Goal: Register for event/course

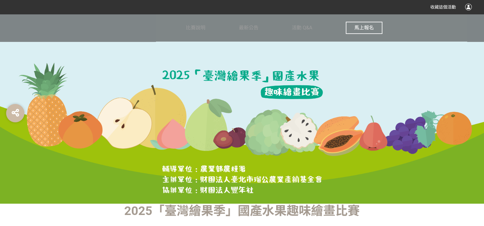
click at [367, 29] on span "馬上報名" at bounding box center [364, 28] width 20 height 6
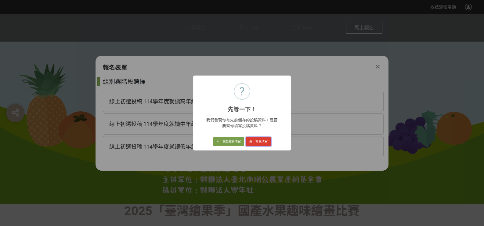
click at [260, 142] on button "好，幫我填寫" at bounding box center [258, 141] width 25 height 9
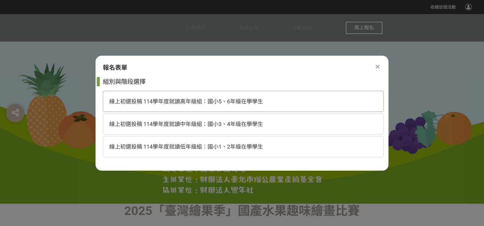
click at [223, 96] on div "線上初選投稿 114學年度就讀高年級組：國小5、6年級在學學生" at bounding box center [243, 101] width 281 height 21
select select "cms:formUnit:otherOption:f6646ed9261e4161ee029fbd4c07f6c2"
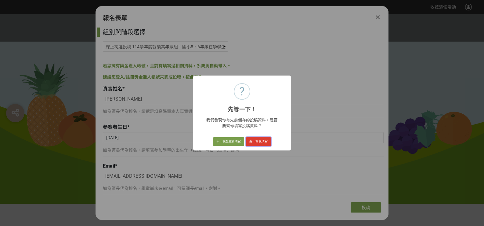
click at [263, 139] on button "好，幫我填寫" at bounding box center [258, 141] width 25 height 9
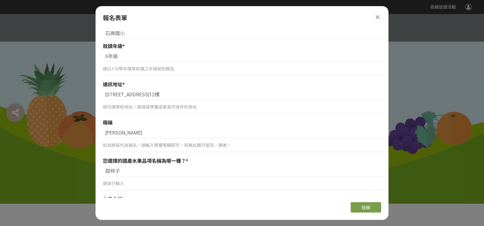
scroll to position [244, 0]
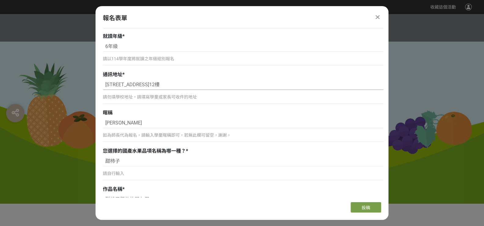
click at [139, 85] on input "[STREET_ADDRESS]12樓" at bounding box center [243, 84] width 281 height 10
click at [109, 86] on input "[STREET_ADDRESS]12樓" at bounding box center [243, 84] width 281 height 10
click at [105, 84] on input "[STREET_ADDRESS]12樓" at bounding box center [243, 84] width 281 height 10
click at [168, 85] on input "[STREET_ADDRESS]12樓" at bounding box center [243, 84] width 281 height 10
type input "[STREET_ADDRESS]12樓"
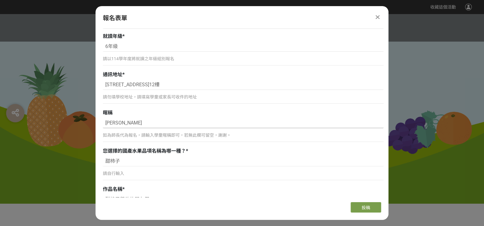
click at [143, 125] on input "[PERSON_NAME]" at bounding box center [243, 123] width 281 height 10
drag, startPoint x: 114, startPoint y: 123, endPoint x: 130, endPoint y: 121, distance: 16.3
click at [130, 121] on input "[PERSON_NAME]" at bounding box center [243, 123] width 281 height 10
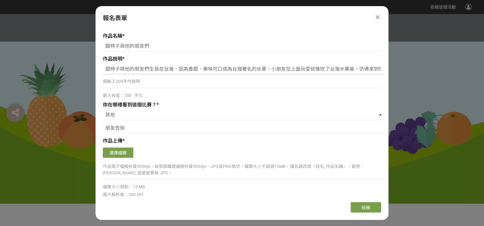
scroll to position [427, 0]
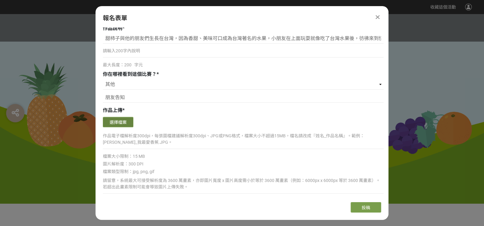
type input "Ann"
click at [124, 120] on button "選擇檔案" at bounding box center [118, 122] width 31 height 10
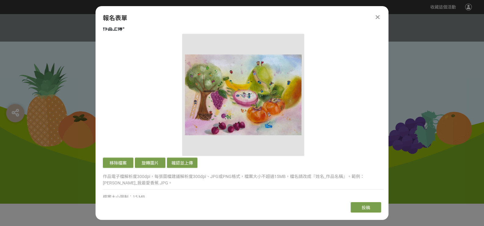
scroll to position [519, 0]
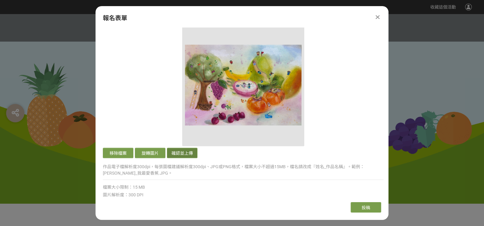
click at [191, 150] on button "確認並上傳" at bounding box center [182, 152] width 31 height 10
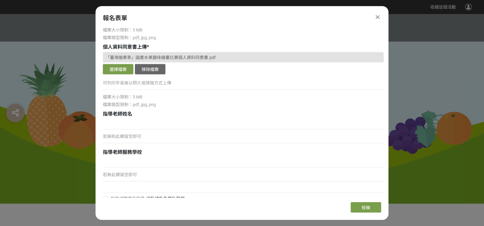
scroll to position [787, 0]
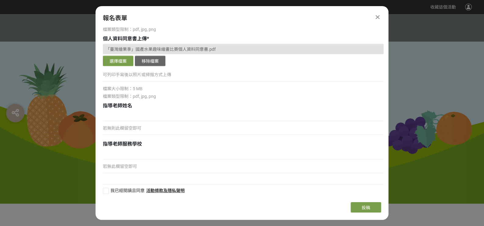
click at [108, 189] on div at bounding box center [106, 190] width 6 height 6
checkbox input "true"
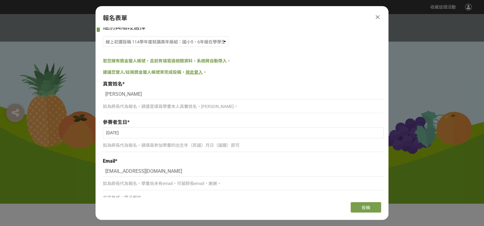
scroll to position [0, 0]
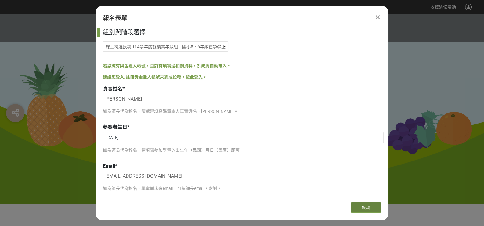
click at [368, 203] on button "投稿" at bounding box center [366, 207] width 31 height 10
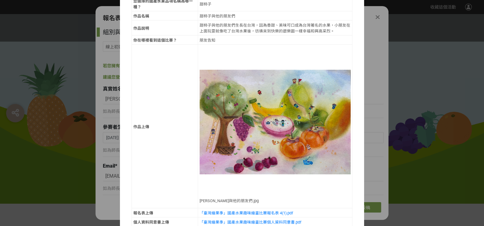
scroll to position [98, 0]
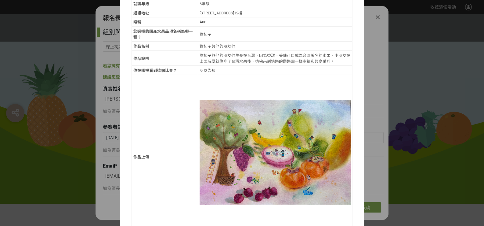
click at [201, 77] on img at bounding box center [275, 151] width 151 height 151
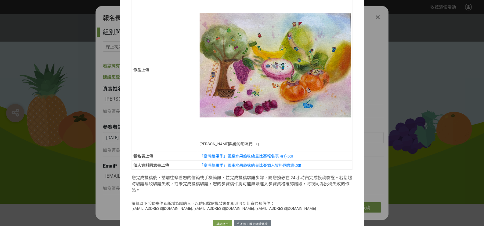
scroll to position [189, 0]
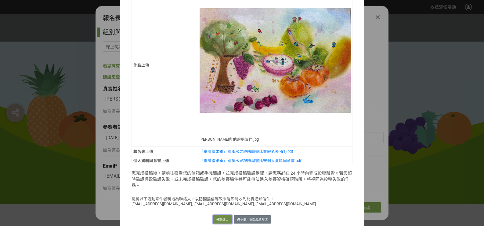
click at [221, 215] on button "確認送出" at bounding box center [222, 219] width 19 height 9
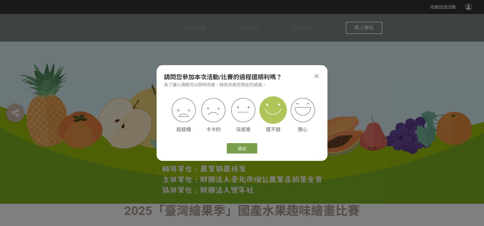
click at [275, 117] on img at bounding box center [273, 109] width 27 height 27
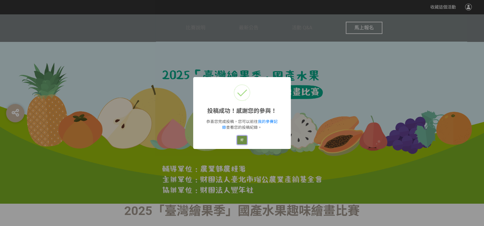
click at [243, 139] on button "好" at bounding box center [242, 140] width 10 height 9
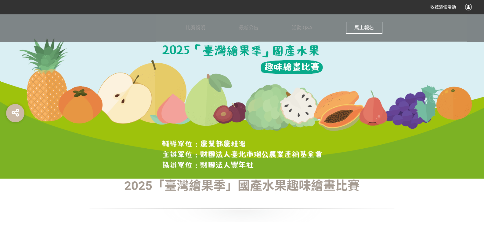
scroll to position [0, 0]
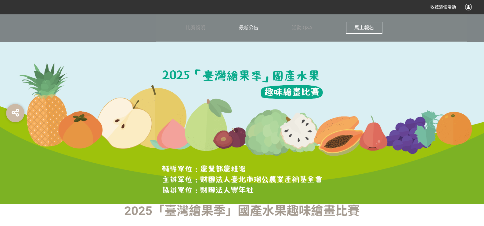
click at [256, 30] on span "最新公告" at bounding box center [249, 28] width 20 height 6
click at [304, 93] on img at bounding box center [242, 109] width 183 height 92
click at [201, 28] on span "比賽說明" at bounding box center [196, 28] width 20 height 6
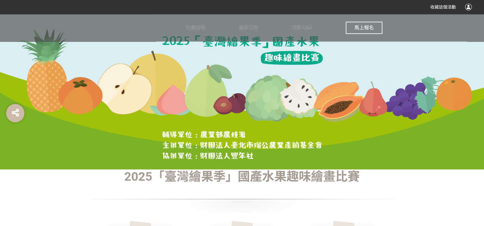
scroll to position [30, 0]
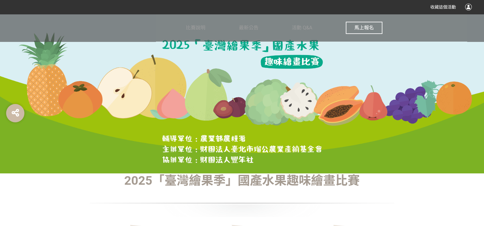
click at [354, 31] on button "馬上報名" at bounding box center [364, 28] width 37 height 12
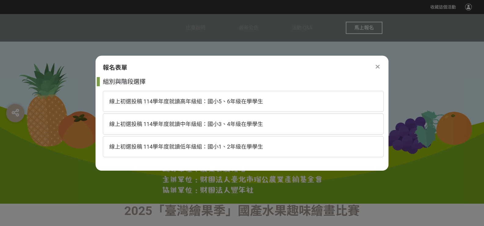
scroll to position [0, 0]
click at [265, 106] on div "線上初選投稿 114學年度就讀高年級組：國小5、6年級在學學生" at bounding box center [243, 101] width 281 height 21
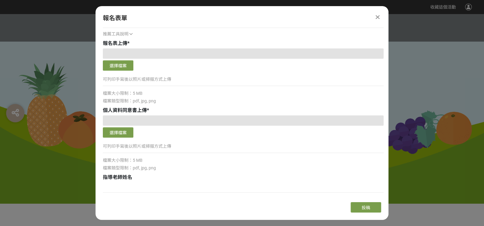
scroll to position [651, 0]
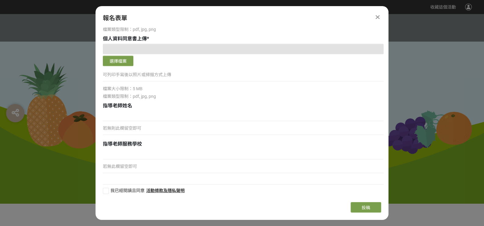
click at [378, 17] on icon at bounding box center [378, 17] width 4 height 6
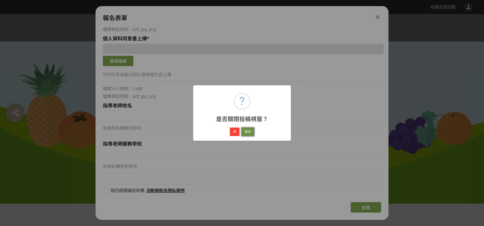
click at [251, 133] on button "取消" at bounding box center [248, 131] width 13 height 9
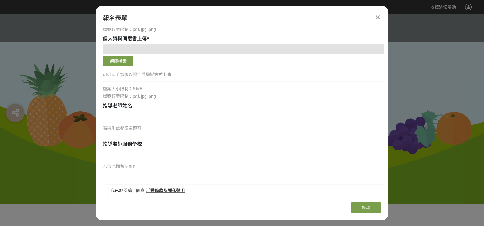
click at [378, 16] on icon at bounding box center [378, 17] width 4 height 6
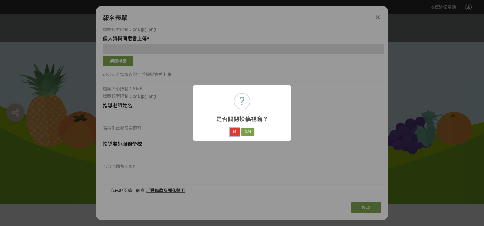
click at [237, 133] on button "好" at bounding box center [235, 131] width 10 height 9
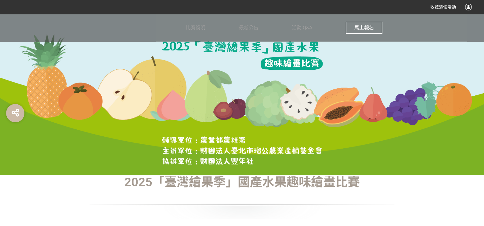
scroll to position [30, 0]
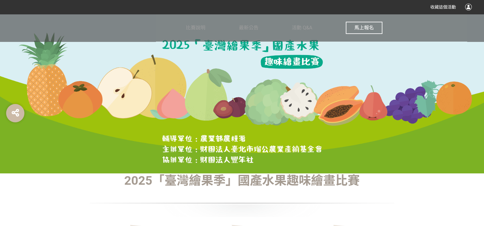
click at [350, 29] on button "馬上報名" at bounding box center [364, 28] width 37 height 12
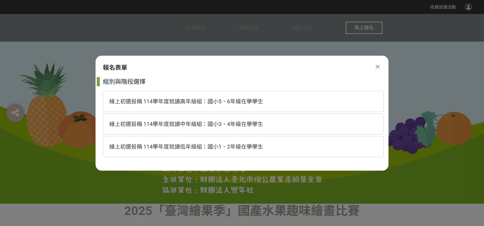
scroll to position [0, 0]
click at [173, 106] on div "線上初選投稿 114學年度就讀高年級組：國小5、6年級在學學生" at bounding box center [243, 101] width 281 height 21
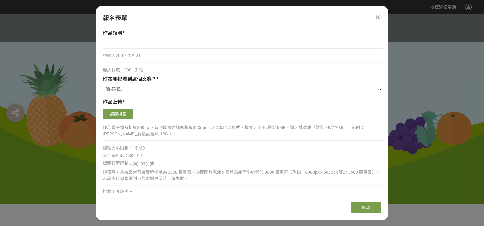
scroll to position [427, 0]
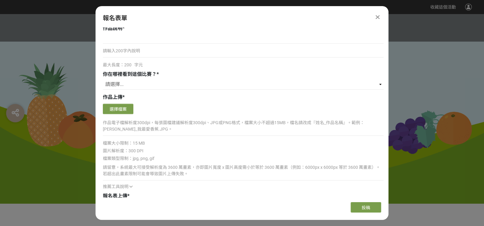
click at [379, 16] on icon at bounding box center [378, 17] width 4 height 6
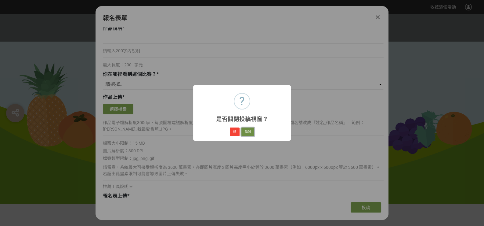
click at [249, 130] on button "取消" at bounding box center [248, 131] width 13 height 9
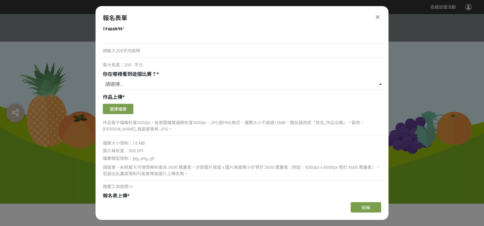
click at [376, 18] on icon at bounding box center [378, 17] width 4 height 6
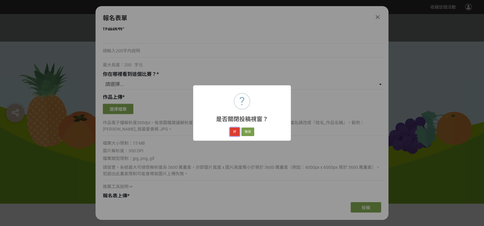
click at [235, 134] on button "好" at bounding box center [235, 131] width 10 height 9
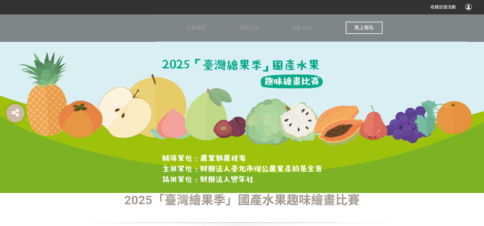
scroll to position [0, 0]
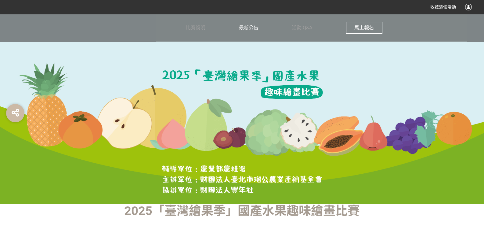
click at [253, 28] on span "最新公告" at bounding box center [249, 28] width 20 height 6
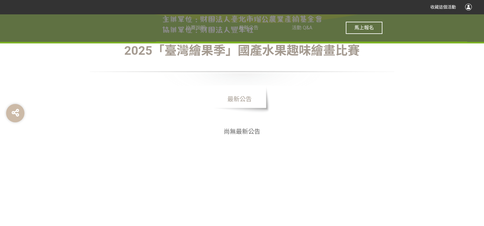
scroll to position [122, 0]
